Goal: Transaction & Acquisition: Obtain resource

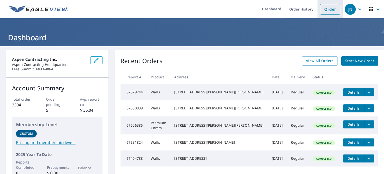
click at [325, 10] on link "Order" at bounding box center [330, 9] width 20 height 11
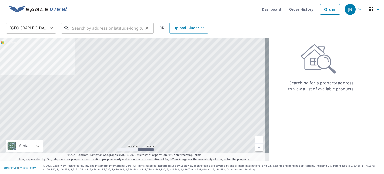
click at [94, 30] on input "text" at bounding box center [107, 28] width 71 height 14
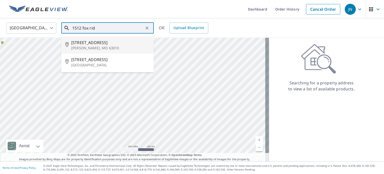
click at [94, 47] on p "[PERSON_NAME], MO 63010" at bounding box center [110, 48] width 79 height 5
type input "[STREET_ADDRESS][PERSON_NAME]"
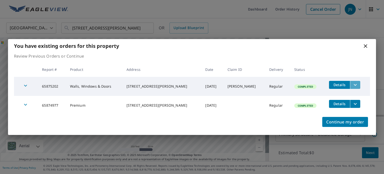
click at [353, 85] on icon "filesDropdownBtn-65875202" at bounding box center [356, 85] width 6 height 6
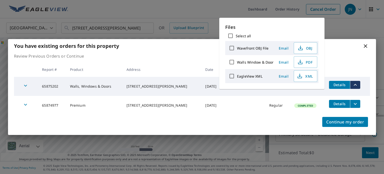
click at [284, 62] on span "Email" at bounding box center [284, 62] width 12 height 5
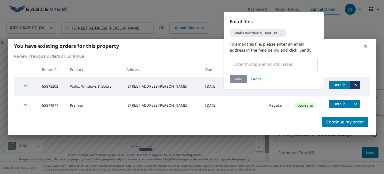
click at [263, 65] on input "text" at bounding box center [270, 64] width 76 height 10
click at [294, 65] on input "text" at bounding box center [270, 64] width 76 height 10
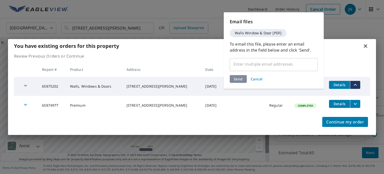
click at [294, 65] on input "text" at bounding box center [270, 64] width 76 height 10
click at [281, 70] on div "​" at bounding box center [274, 64] width 88 height 14
click at [280, 69] on div "​" at bounding box center [274, 64] width 88 height 14
click at [280, 67] on input "text" at bounding box center [270, 64] width 76 height 10
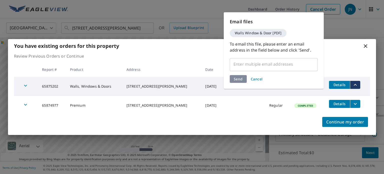
click at [280, 67] on input "text" at bounding box center [270, 64] width 76 height 10
click at [241, 78] on div "Send Cancel" at bounding box center [274, 79] width 88 height 8
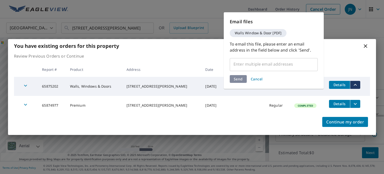
click at [250, 68] on input "text" at bounding box center [270, 64] width 76 height 10
click at [280, 77] on div "Send Cancel" at bounding box center [274, 79] width 88 height 8
click at [274, 66] on input "text" at bounding box center [270, 64] width 76 height 10
click at [259, 79] on span "Cancel" at bounding box center [257, 79] width 12 height 5
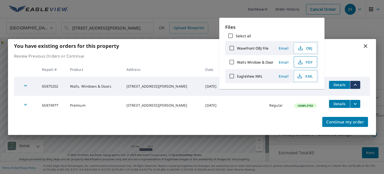
click at [300, 63] on icon "button" at bounding box center [300, 62] width 6 height 6
click at [367, 45] on icon at bounding box center [366, 46] width 4 height 4
